Goal: Task Accomplishment & Management: Complete application form

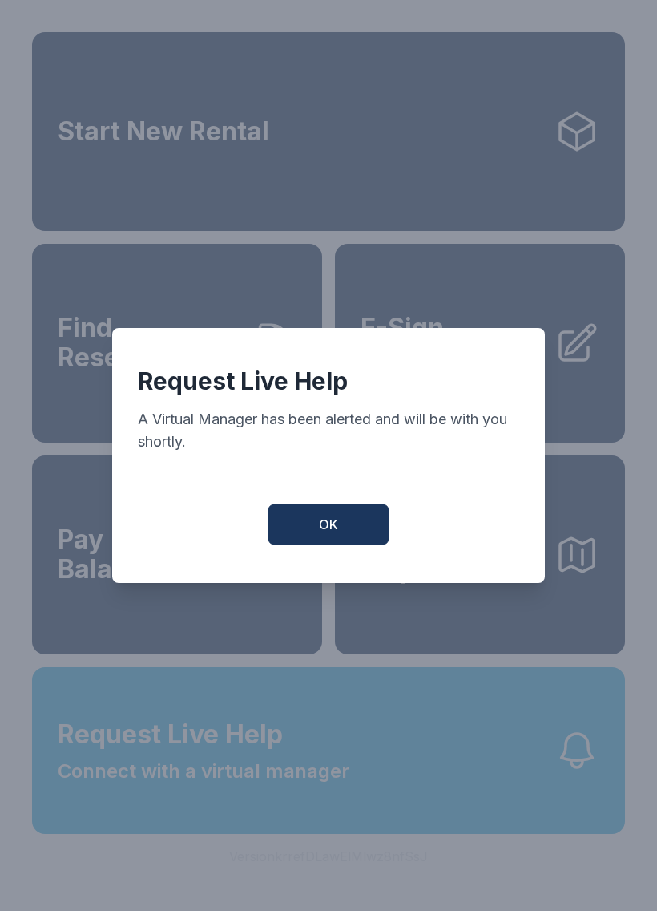
click at [310, 527] on button "OK" at bounding box center [329, 524] width 120 height 40
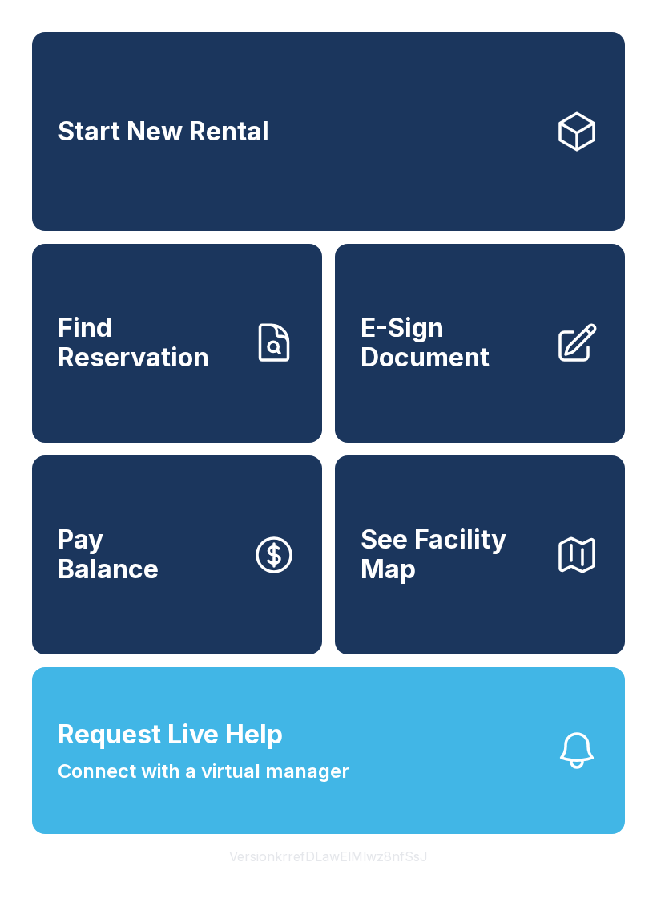
click at [450, 354] on span "E-Sign Document" at bounding box center [451, 342] width 181 height 59
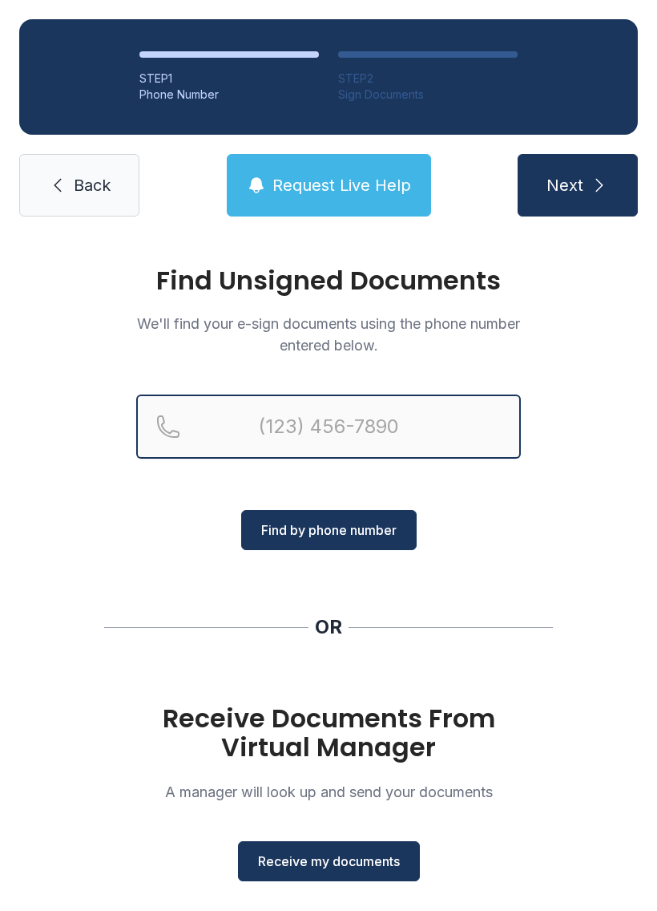
click at [448, 420] on input "Reservation phone number" at bounding box center [328, 426] width 385 height 64
type input "("
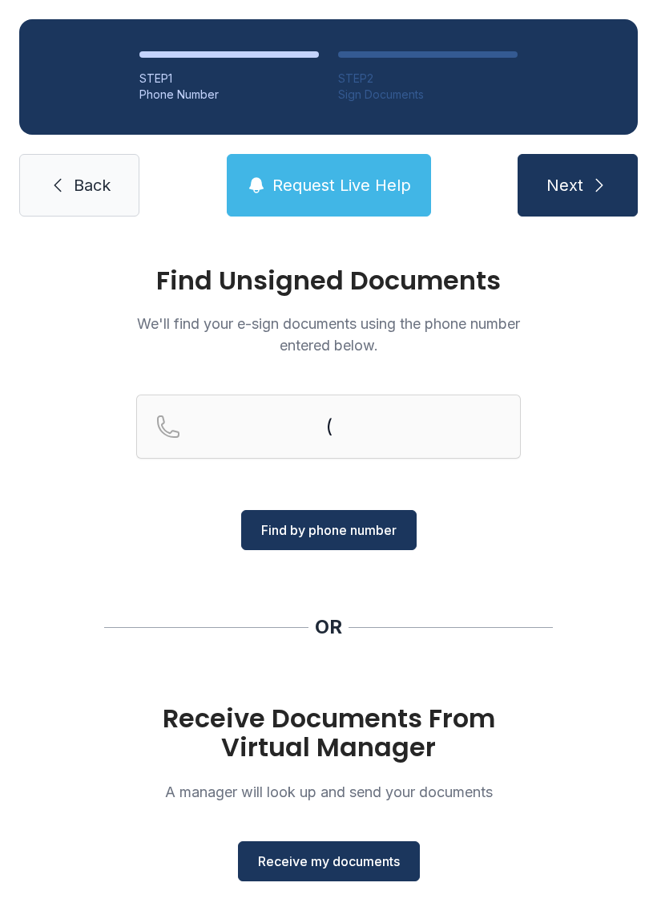
click at [86, 175] on span "Back" at bounding box center [92, 185] width 37 height 22
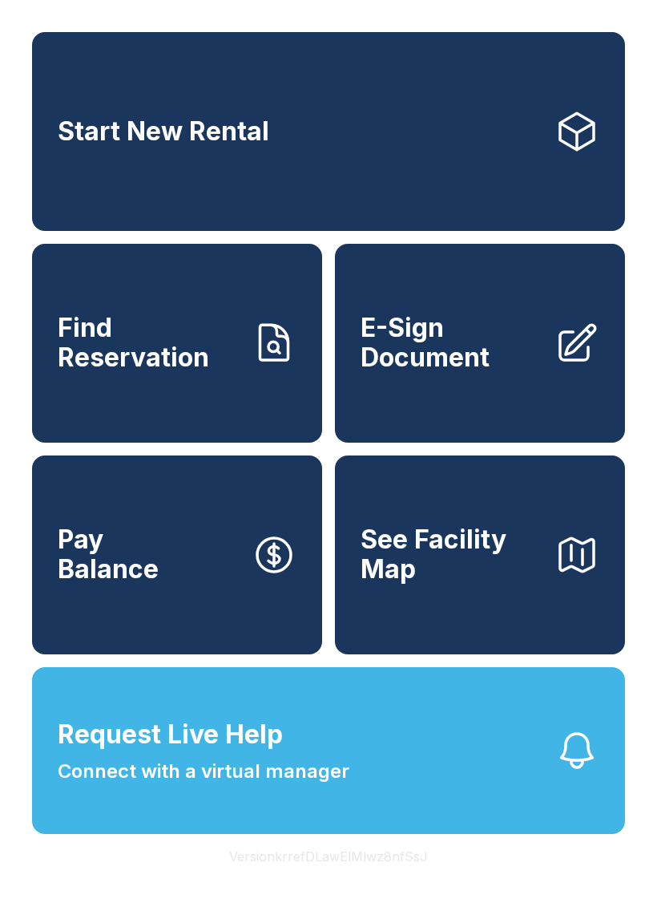
click at [493, 372] on span "E-Sign Document" at bounding box center [451, 342] width 181 height 59
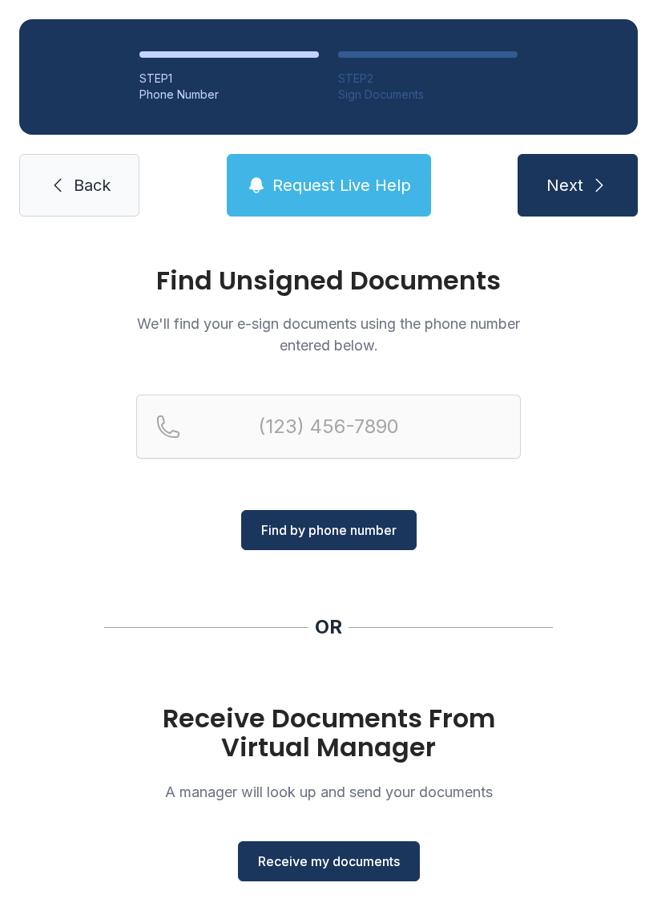
click at [356, 861] on span "Receive my documents" at bounding box center [329, 860] width 142 height 19
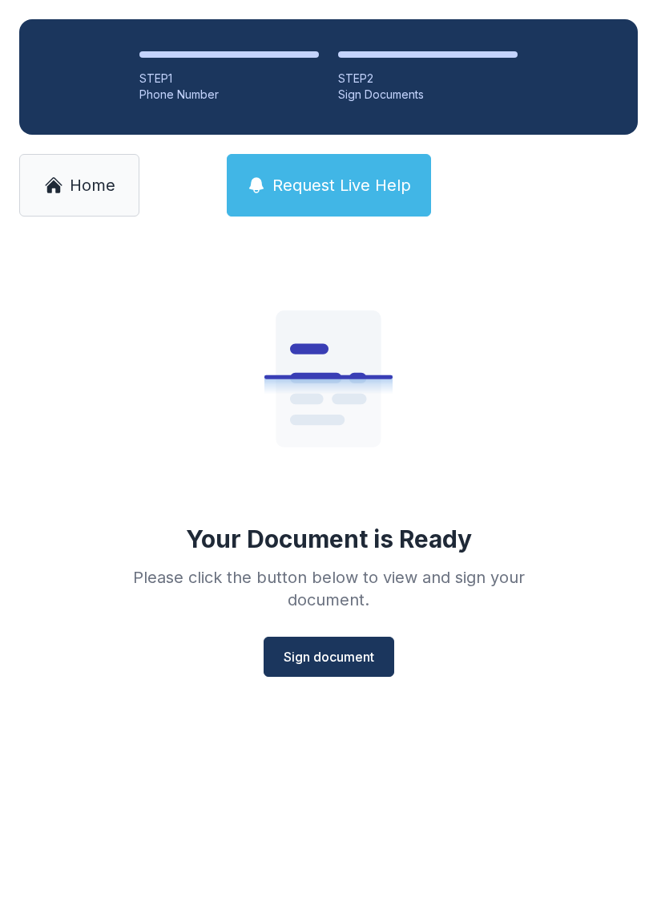
click at [347, 651] on span "Sign document" at bounding box center [329, 656] width 91 height 19
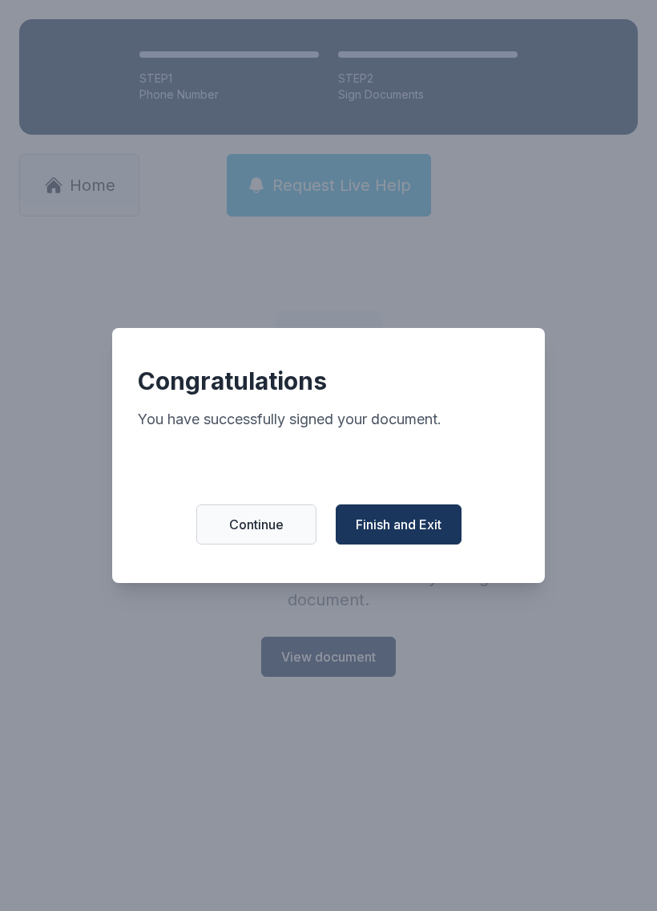
click at [394, 531] on span "Finish and Exit" at bounding box center [399, 524] width 86 height 19
